Goal: Navigation & Orientation: Find specific page/section

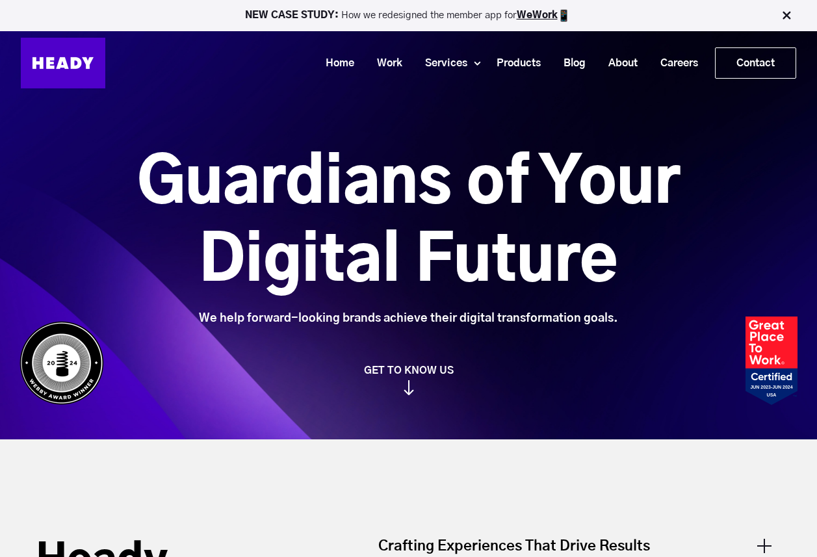
click at [205, 289] on h1 "Guardians of Your Digital Future" at bounding box center [408, 223] width 689 height 156
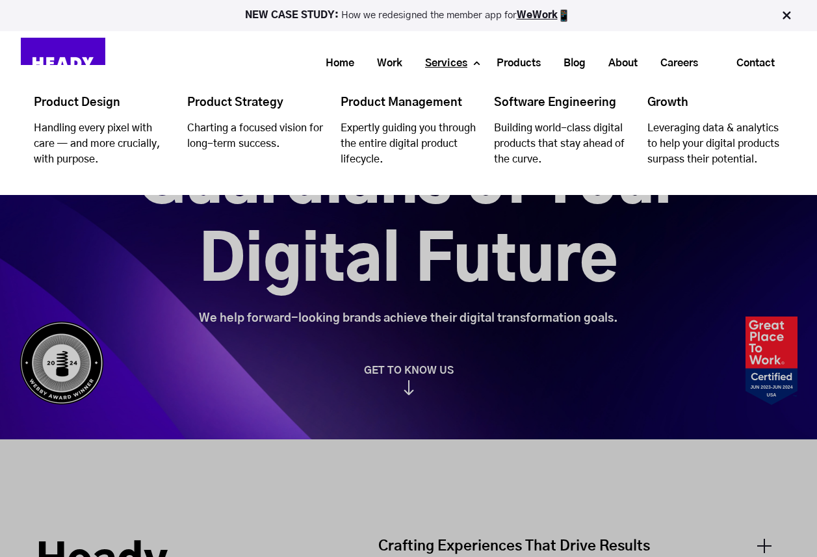
click at [456, 59] on link "Services" at bounding box center [441, 63] width 65 height 24
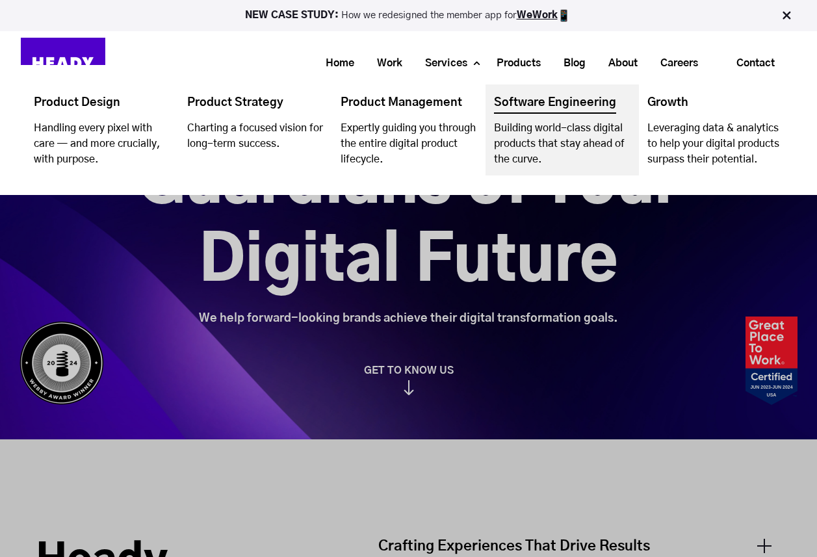
click at [573, 135] on link "Navigation Menu" at bounding box center [562, 130] width 153 height 91
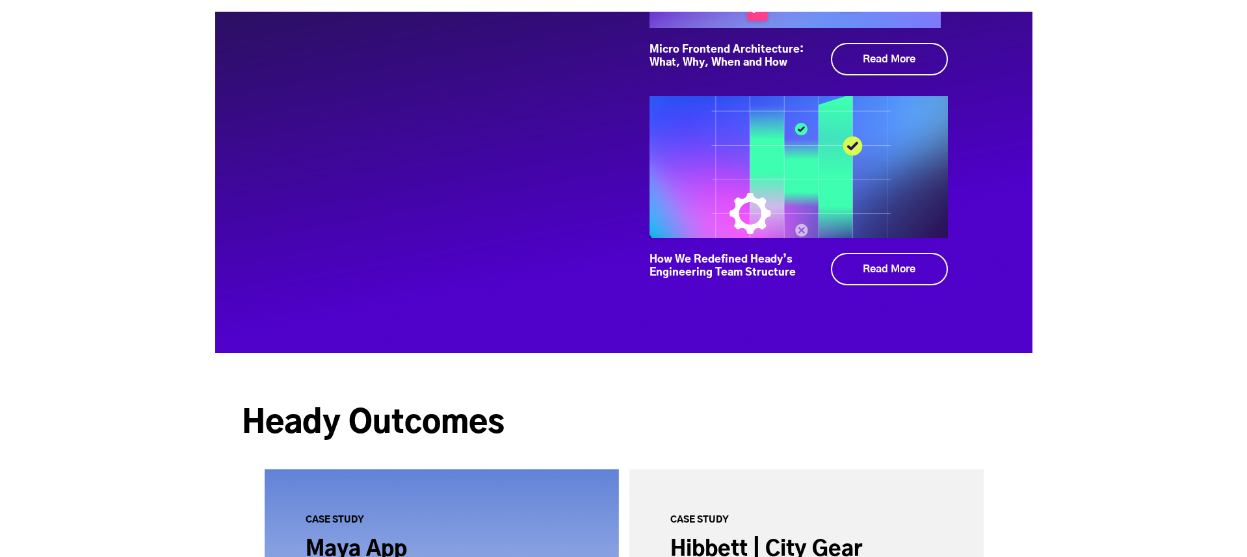
scroll to position [4761, 0]
